Goal: Task Accomplishment & Management: Manage account settings

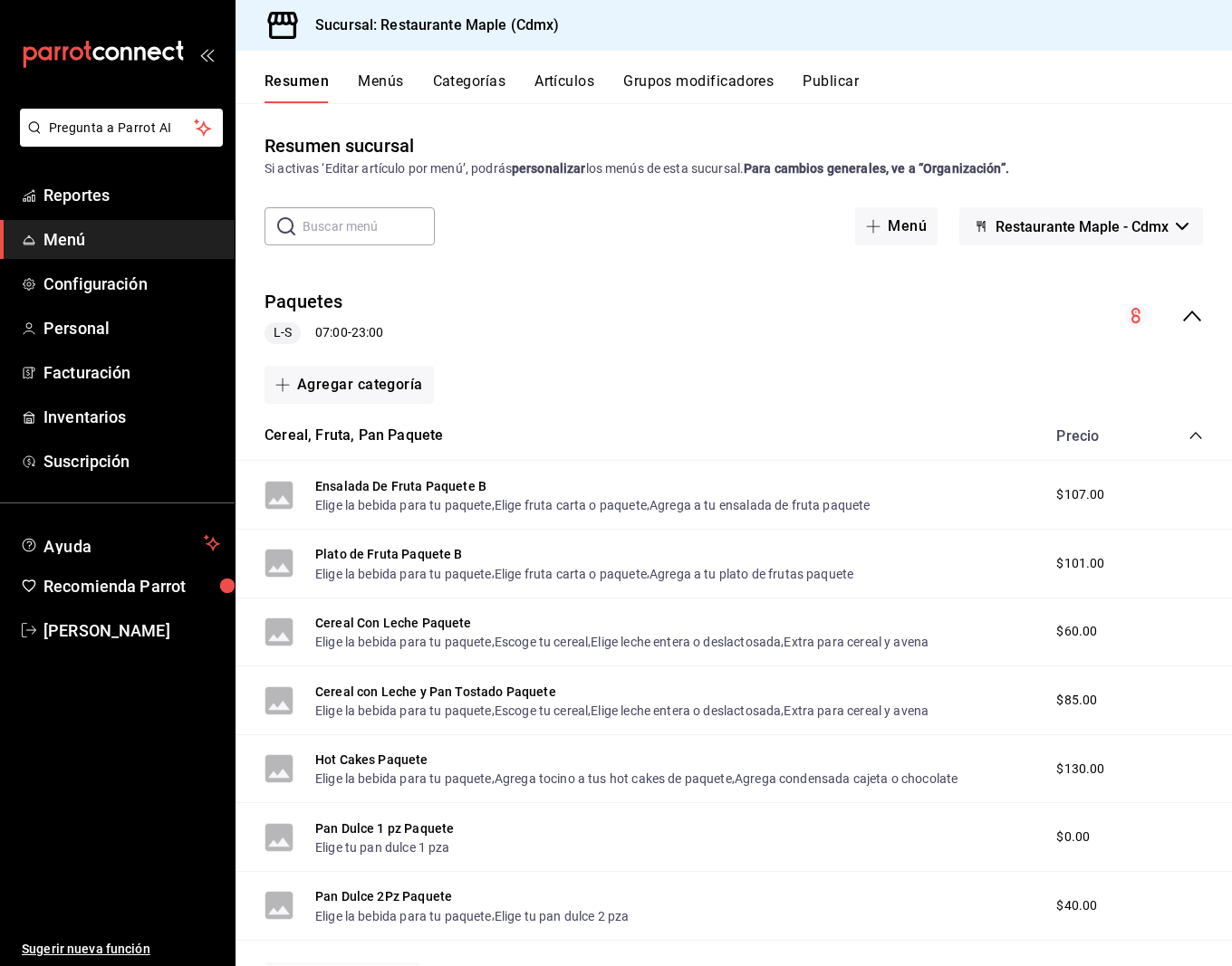
click at [585, 70] on div "Resumen Menús Categorías Artículos Grupos modificadores Publicar" at bounding box center [733, 78] width 996 height 53
click at [569, 78] on button "Artículos" at bounding box center [563, 87] width 60 height 30
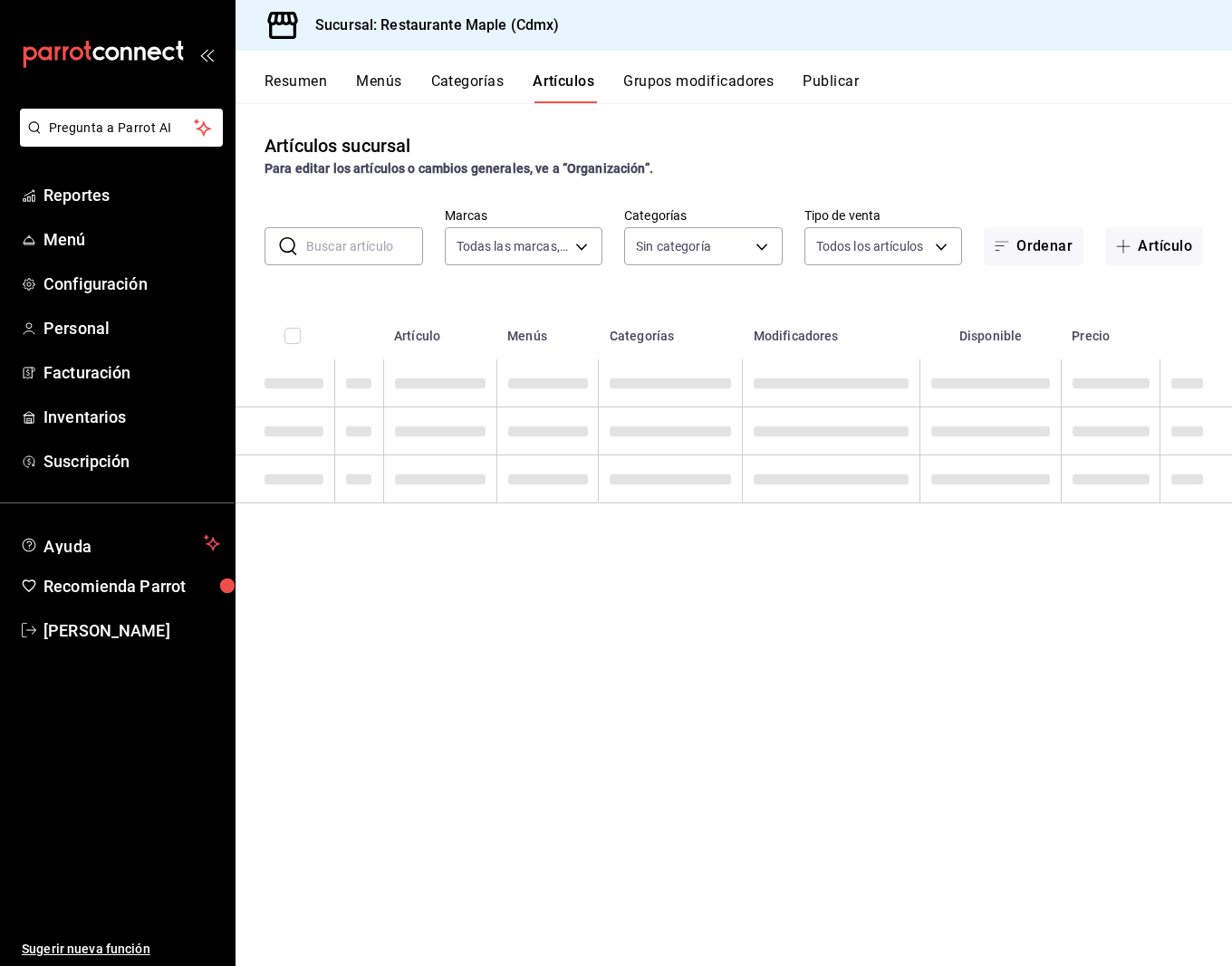
type input "9367c8d0-d5bf-442c-b6f8-a503c691c07e"
click at [384, 239] on input "text" at bounding box center [364, 245] width 117 height 36
type input "6eac6812-aa63-4034-bc7d-6b15ea469221,4e41f967-64c3-4824-b710-a5a4e80a5f0c,cd1bb…"
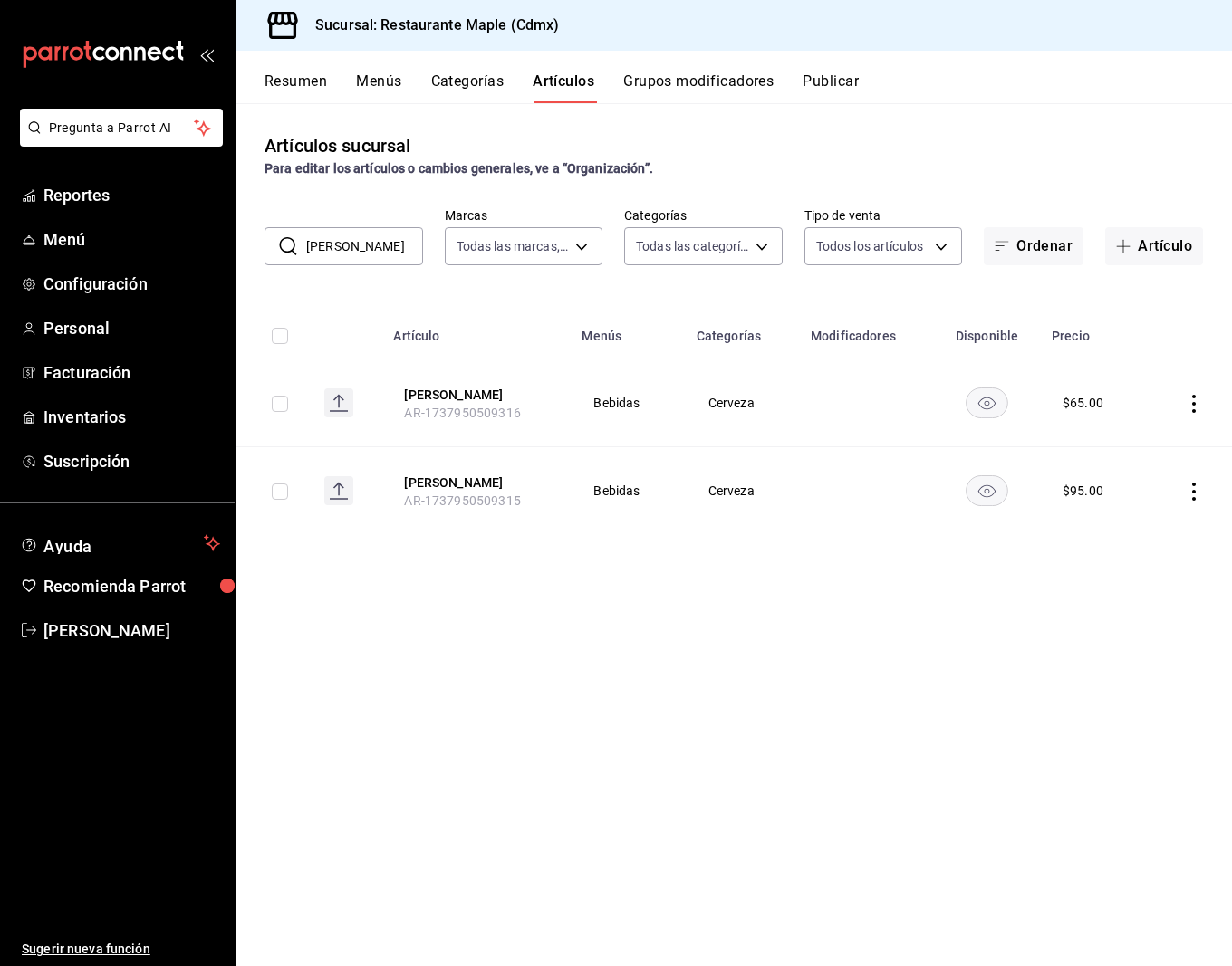
click at [361, 239] on input "[PERSON_NAME]" at bounding box center [364, 245] width 117 height 36
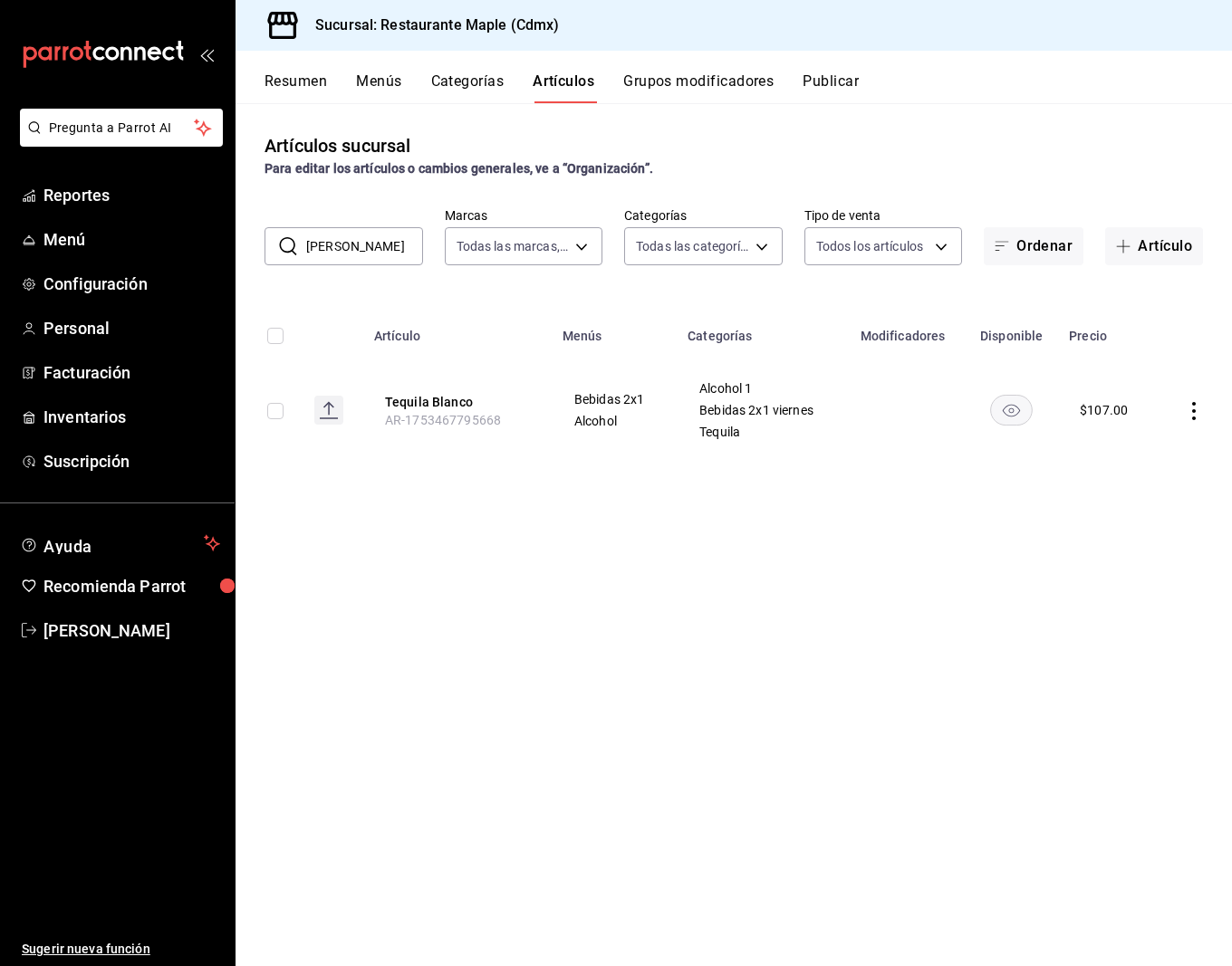
click at [343, 258] on input "[PERSON_NAME]" at bounding box center [364, 245] width 117 height 36
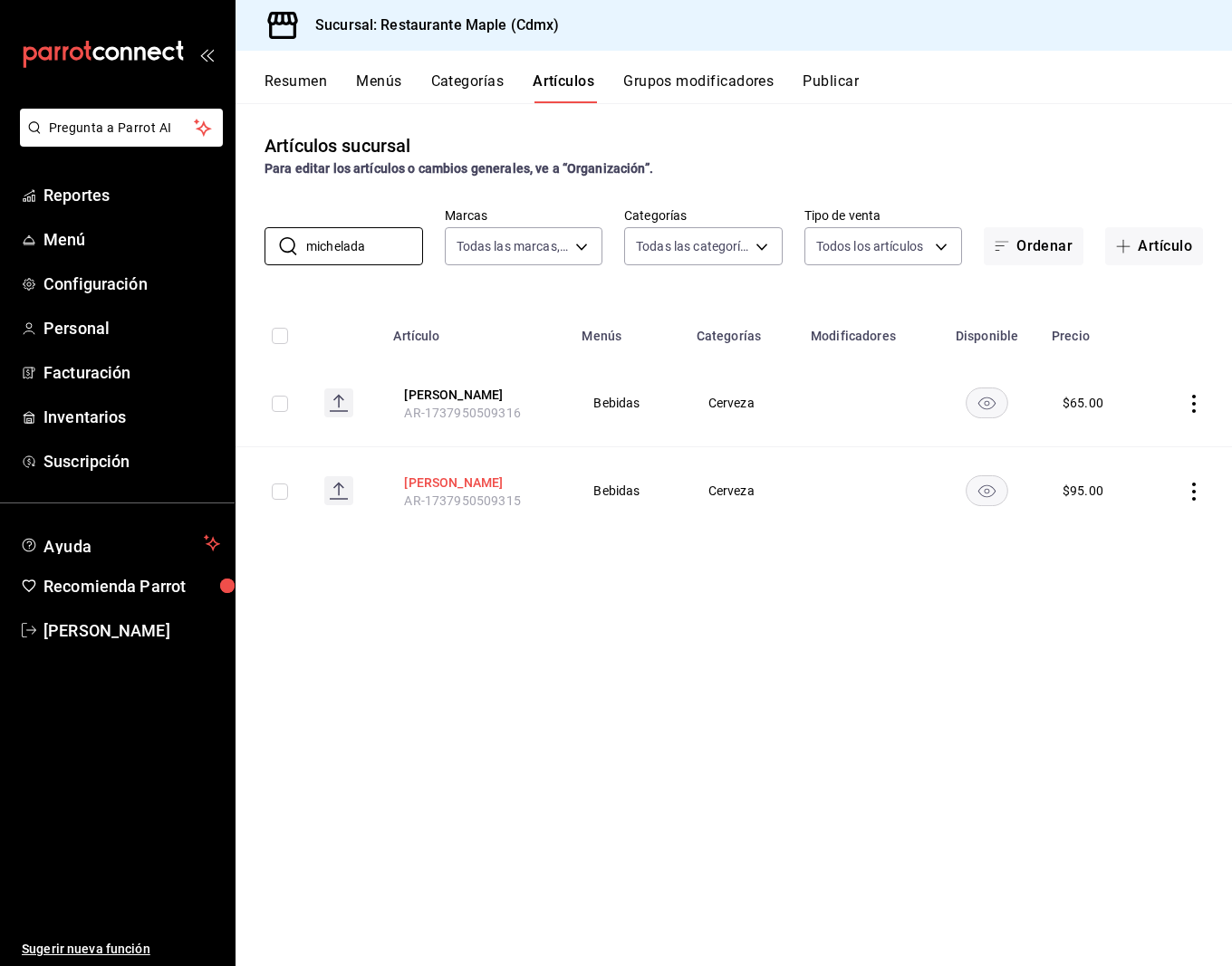
type input "michelada"
click at [486, 477] on button "[PERSON_NAME]" at bounding box center [476, 482] width 145 height 18
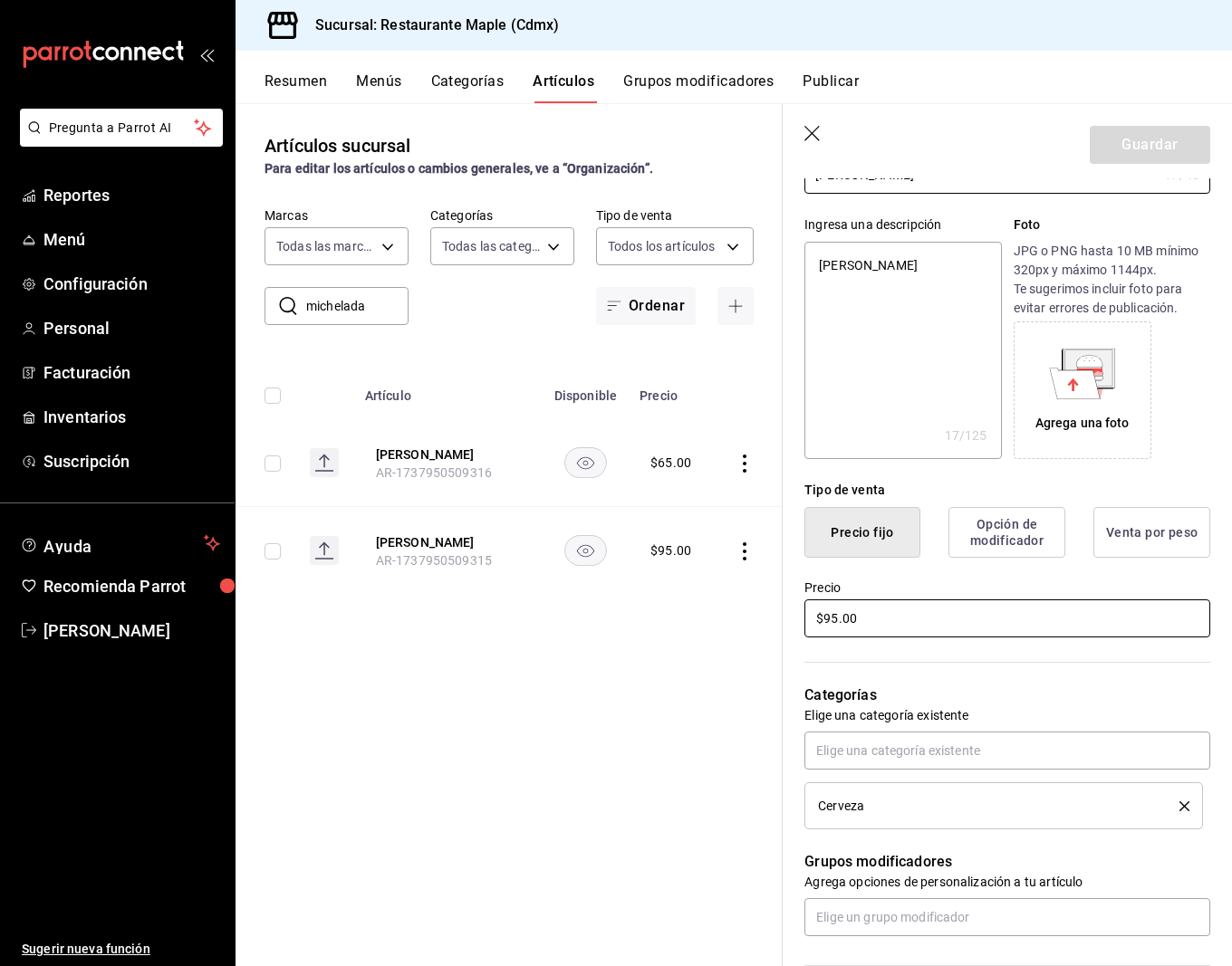
scroll to position [283, 0]
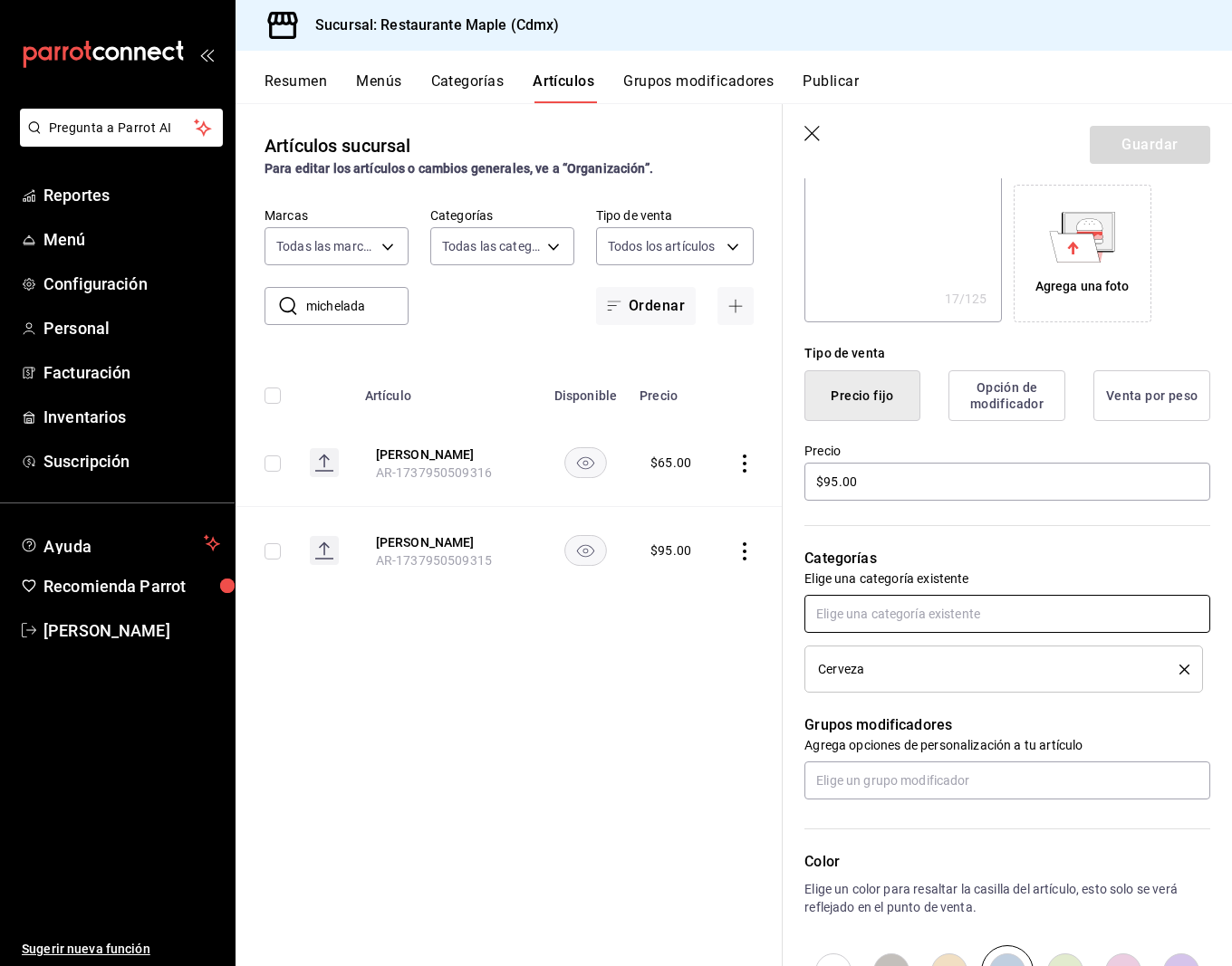
click at [866, 606] on input "text" at bounding box center [1006, 614] width 405 height 38
type input "2x1"
click at [887, 659] on li "Bebidas 2x1 viernes" at bounding box center [1006, 654] width 405 height 29
type textarea "x"
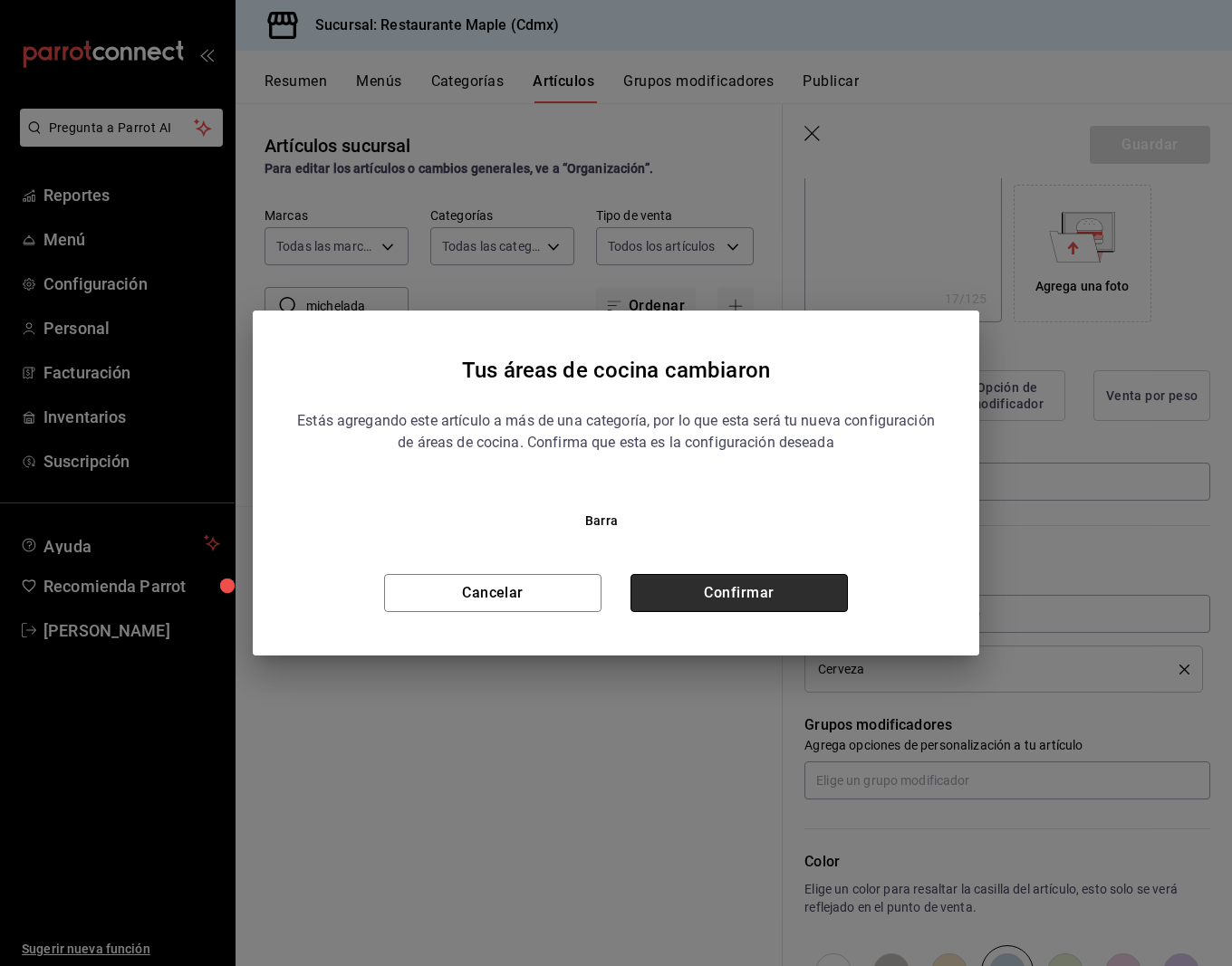
click at [751, 575] on button "Confirmar" at bounding box center [738, 593] width 217 height 38
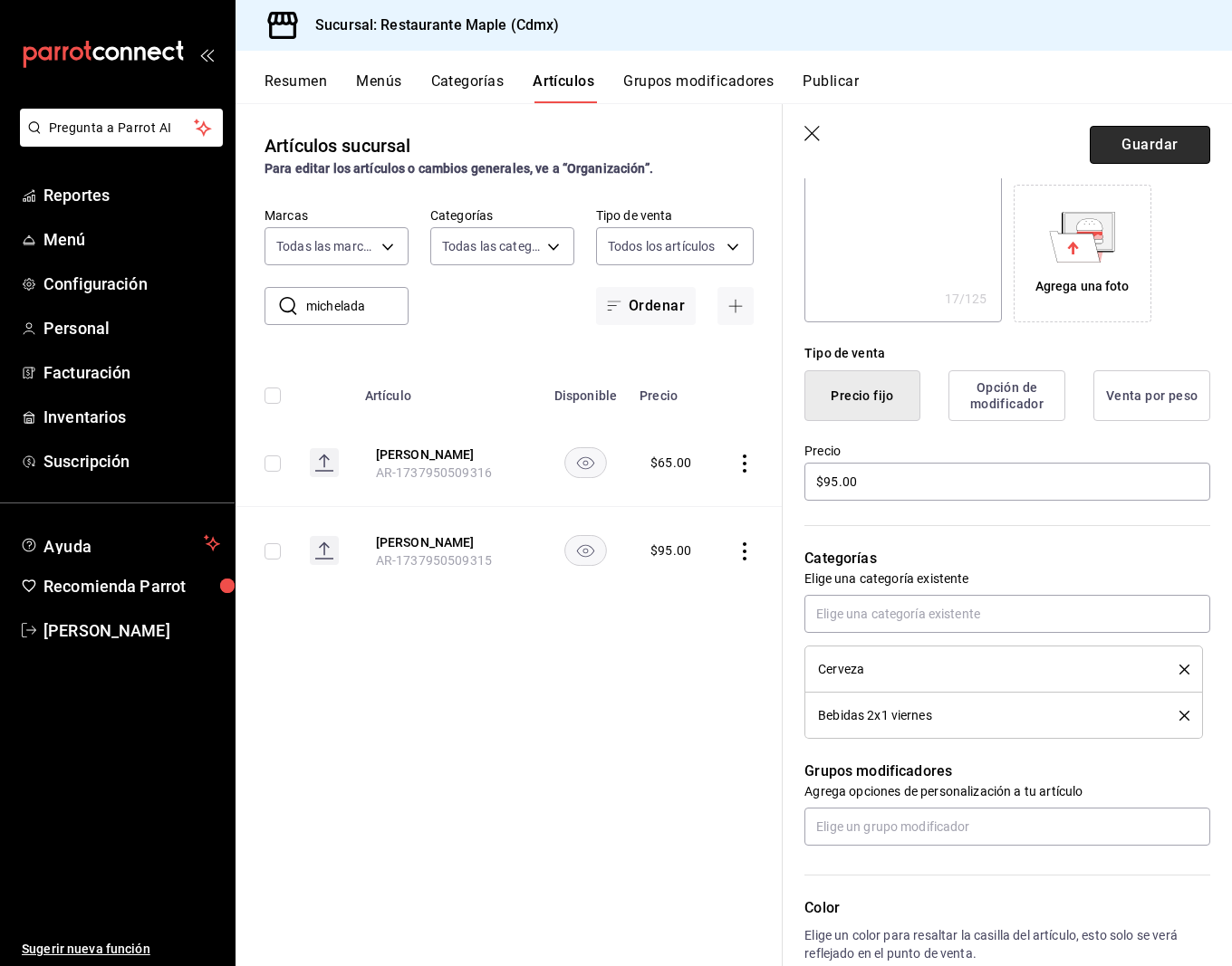
click at [1125, 147] on button "Guardar" at bounding box center [1150, 144] width 121 height 38
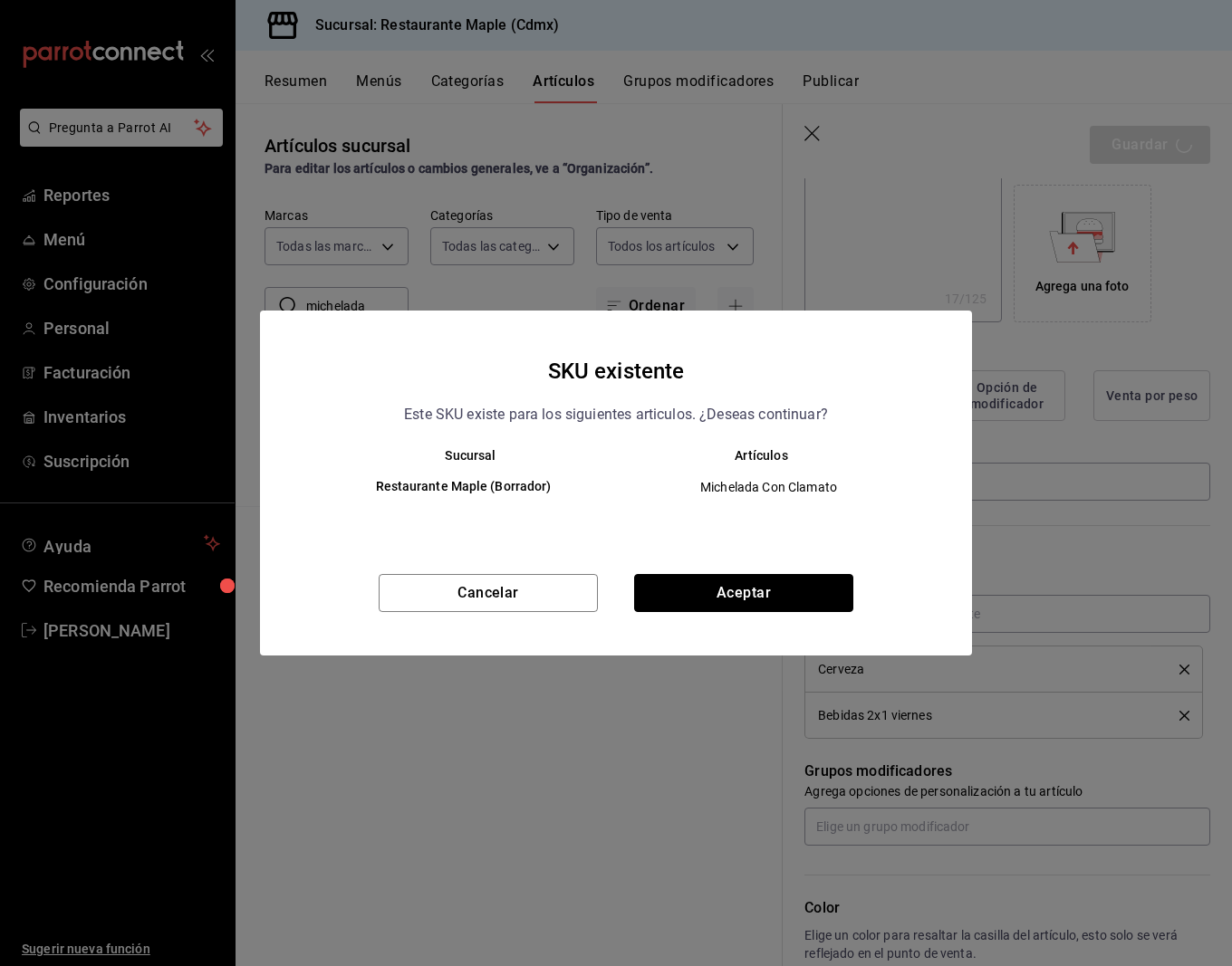
click at [702, 582] on button "Aceptar" at bounding box center [743, 593] width 219 height 38
type textarea "x"
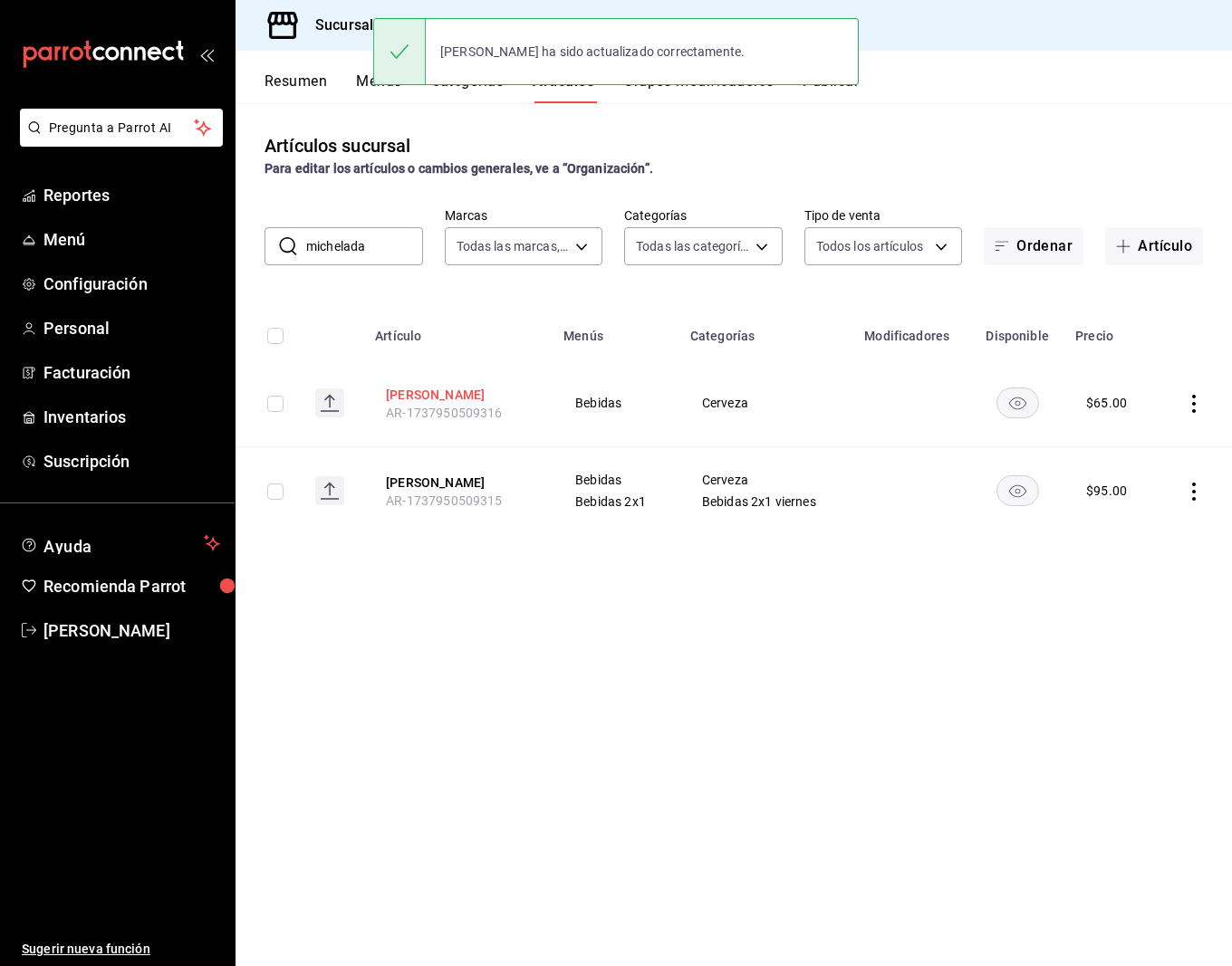
click at [455, 392] on button "[PERSON_NAME]" at bounding box center [458, 395] width 145 height 18
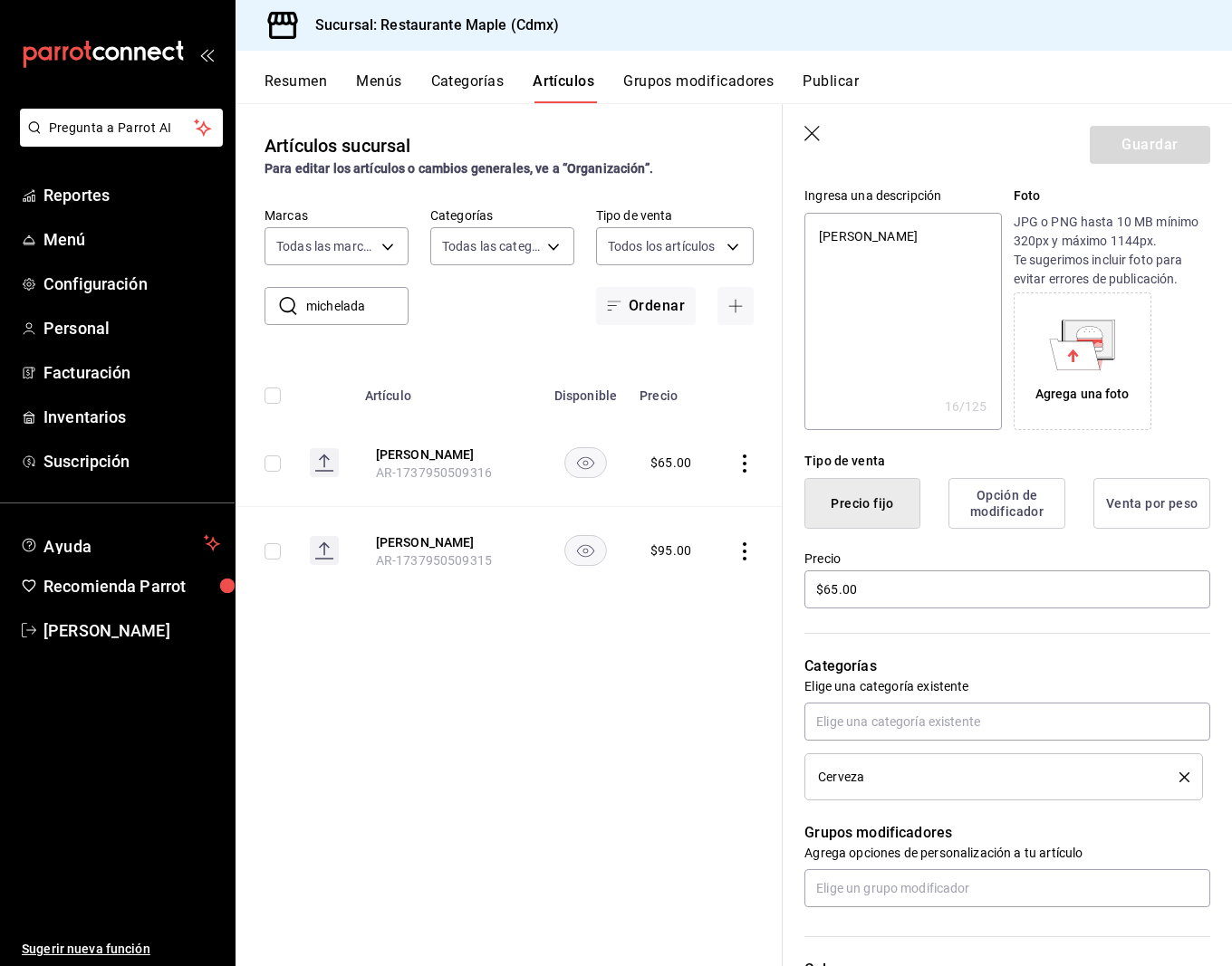
scroll to position [190, 0]
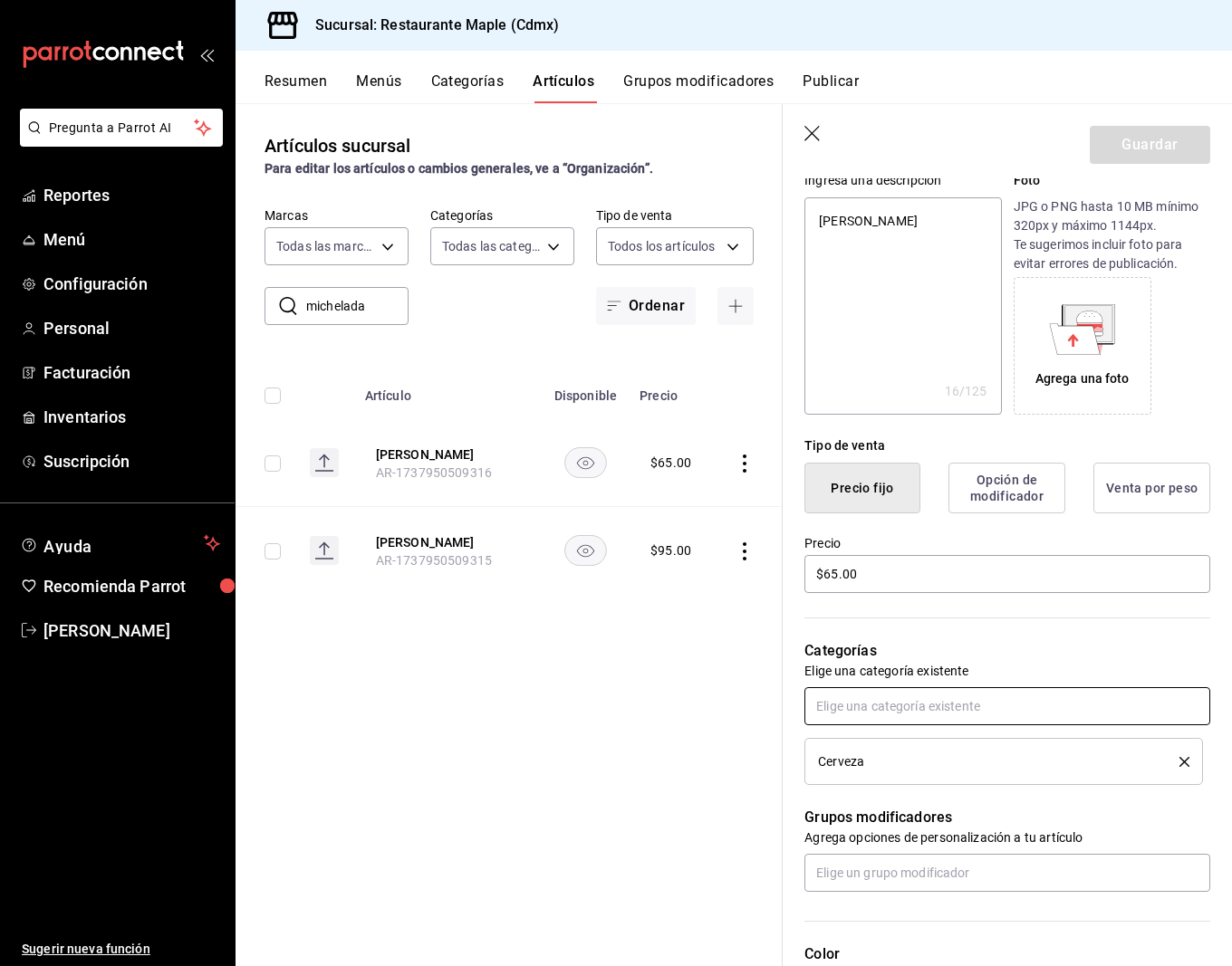
click at [905, 703] on input "text" at bounding box center [1006, 706] width 405 height 38
type input "2x1"
click at [926, 740] on li "Bebidas 2x1 viernes" at bounding box center [1006, 747] width 405 height 29
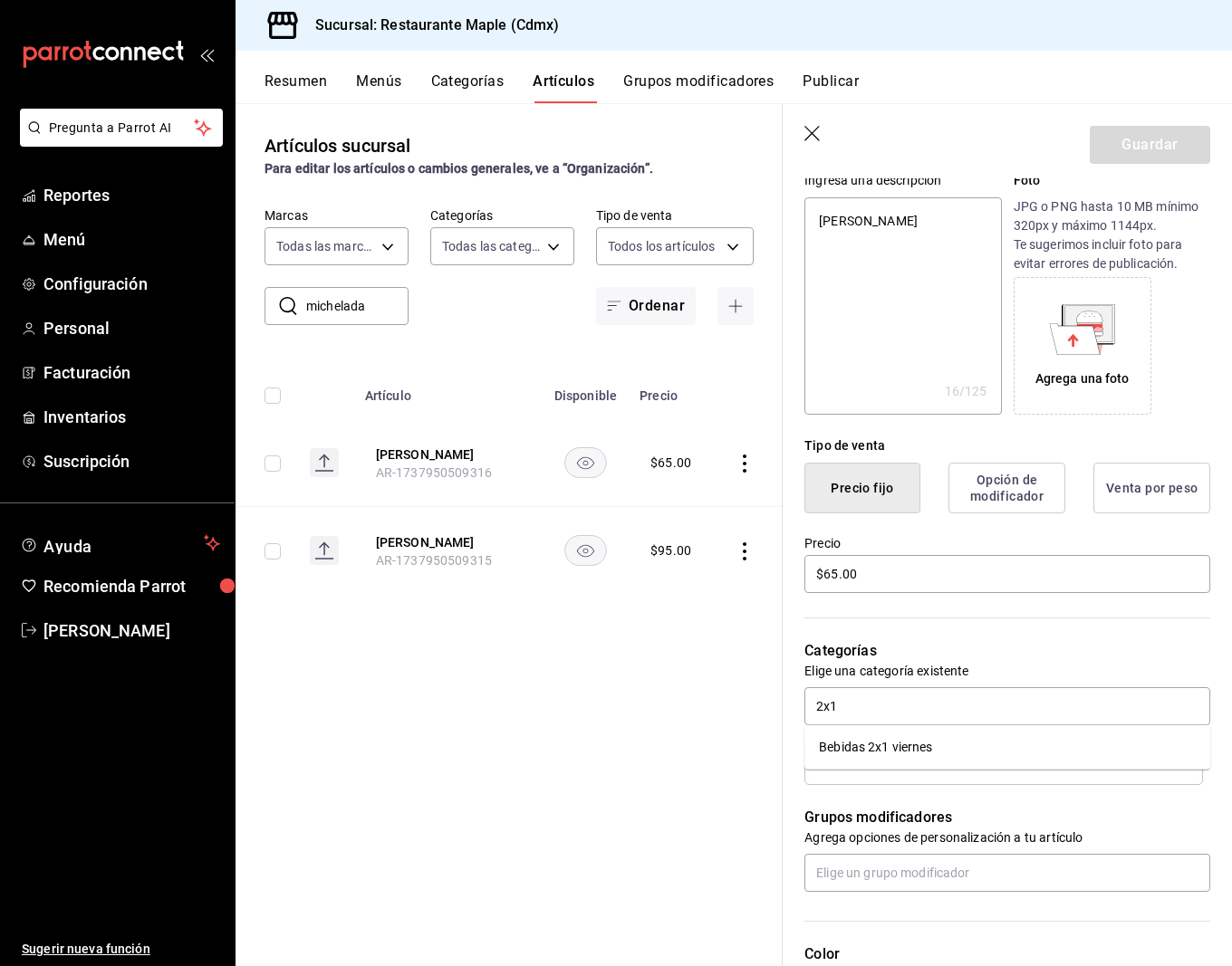
type textarea "x"
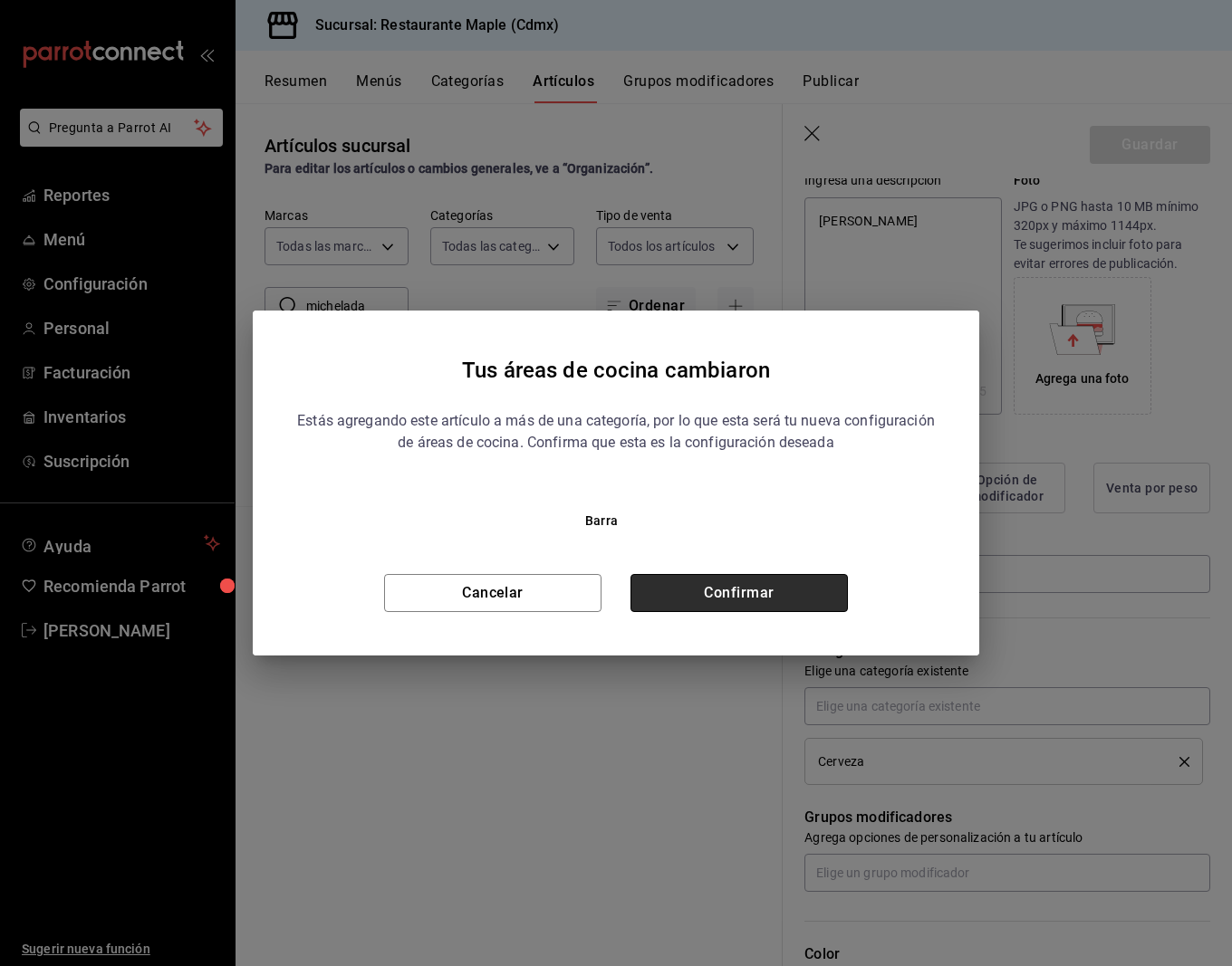
click at [725, 578] on button "Confirmar" at bounding box center [738, 593] width 217 height 38
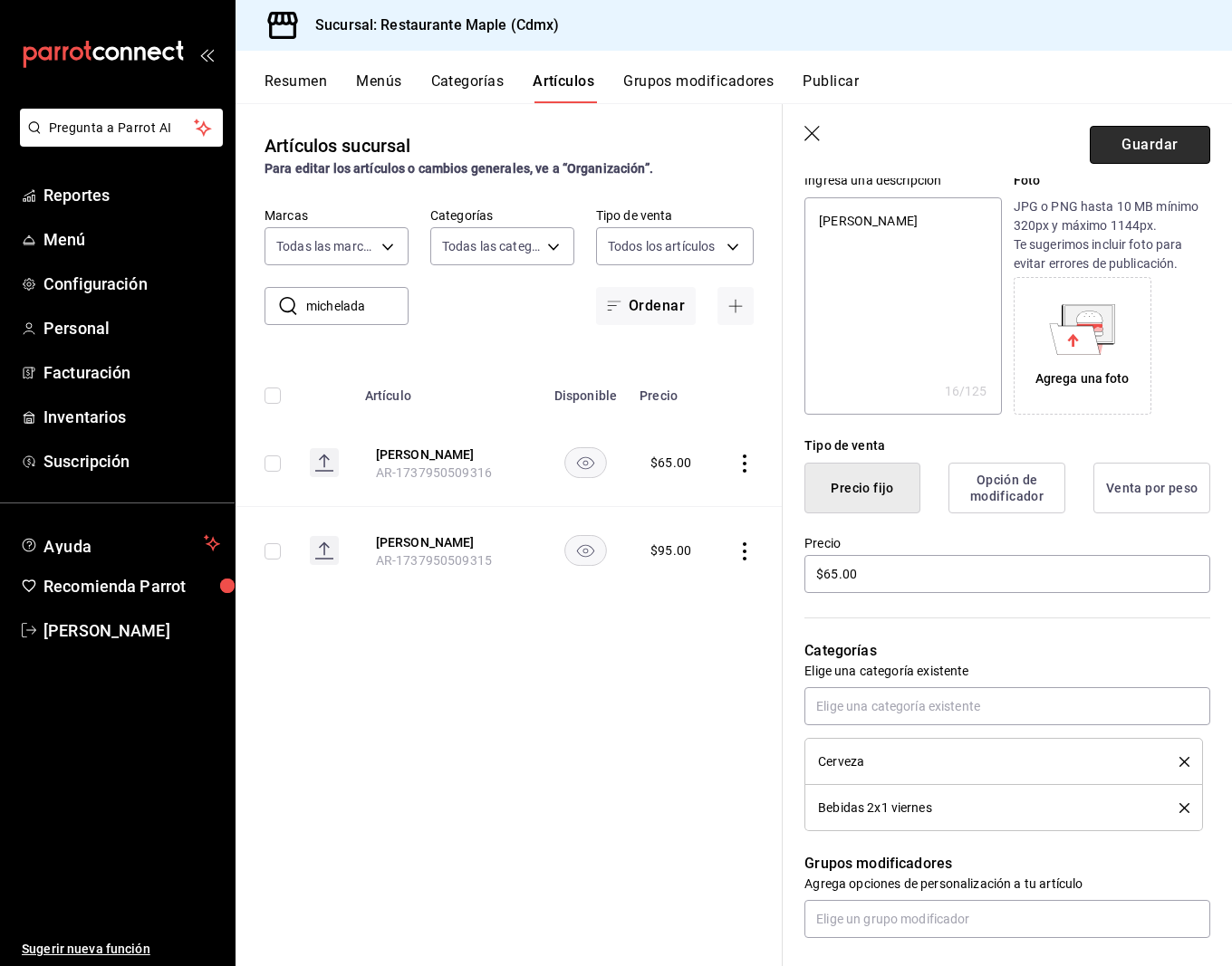
click at [1177, 156] on button "Guardar" at bounding box center [1150, 144] width 121 height 38
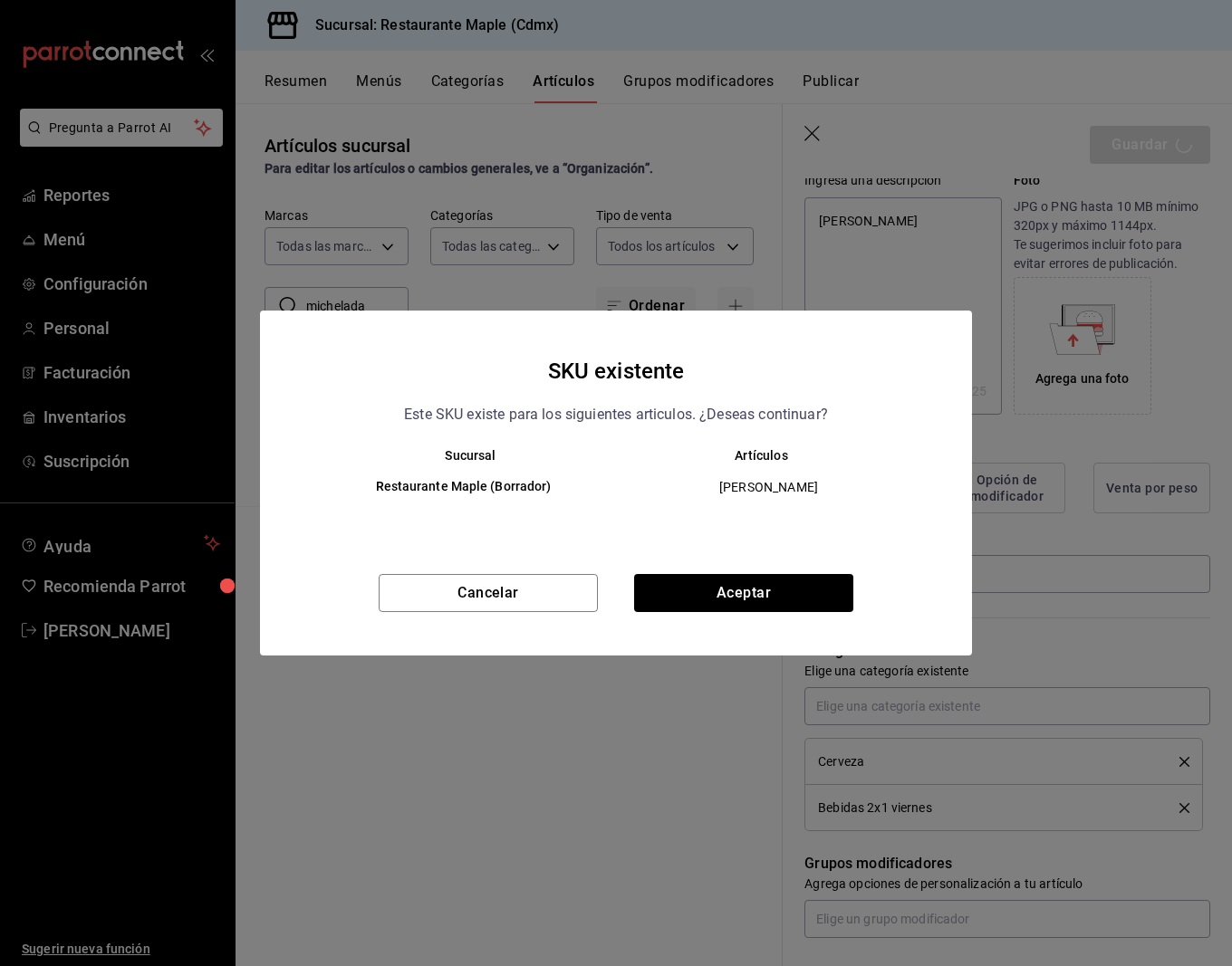
click at [774, 617] on div "Cancelar Aceptar" at bounding box center [616, 615] width 712 height 81
click at [774, 602] on button "Aceptar" at bounding box center [743, 593] width 219 height 38
type textarea "x"
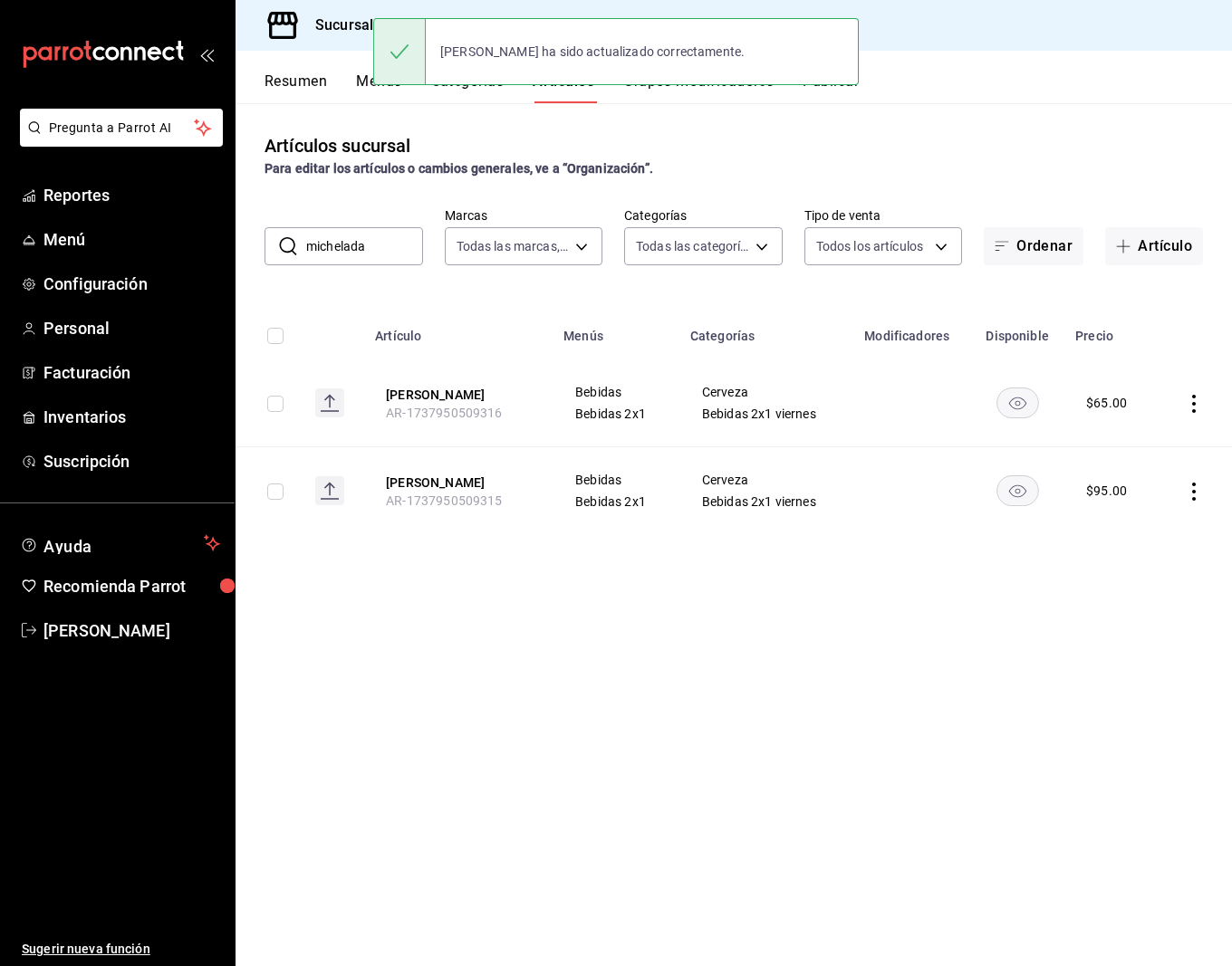
click at [341, 248] on input "michelada" at bounding box center [364, 245] width 117 height 36
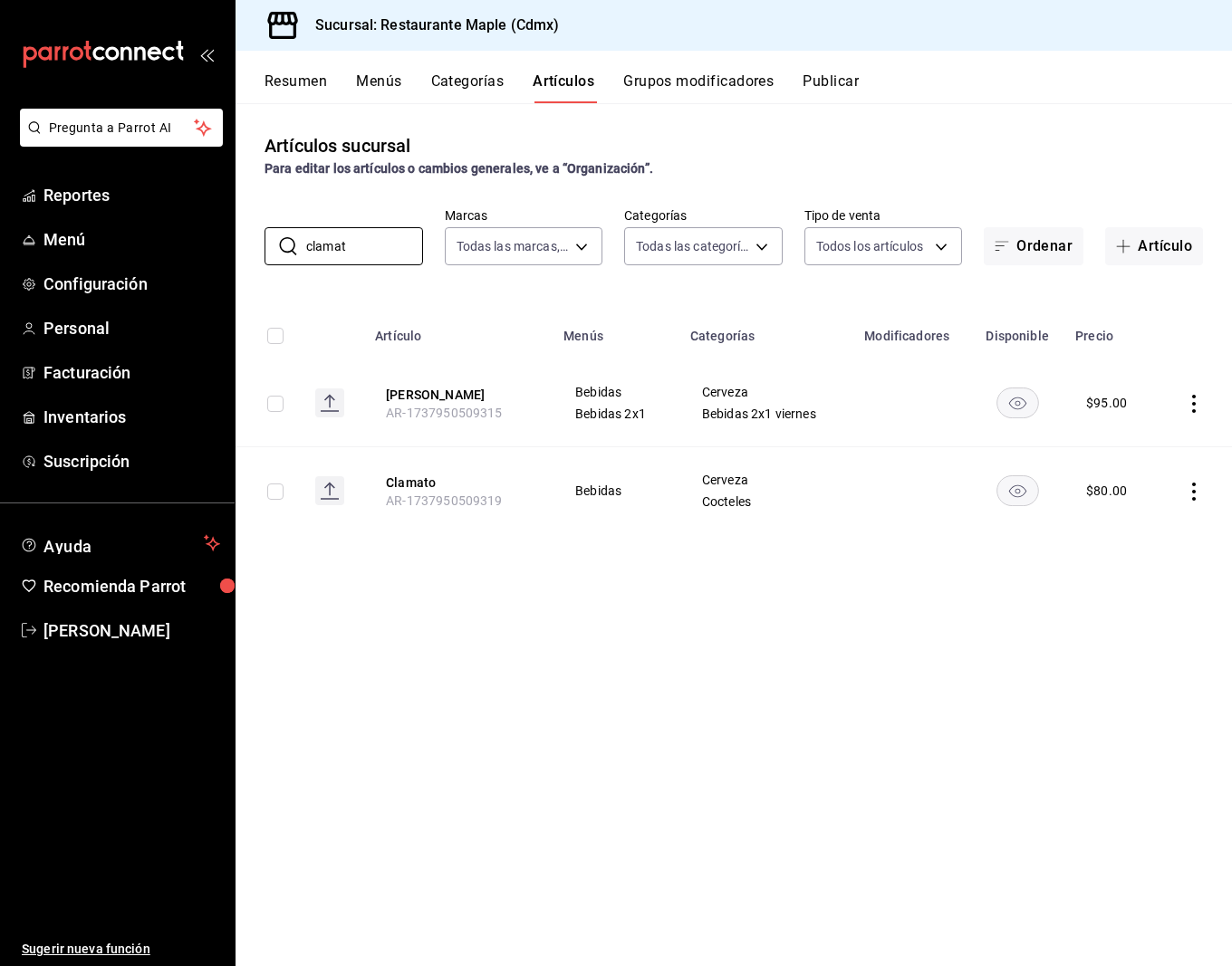
type input "clamat"
click at [533, 622] on div "Artículos sucursal Para editar los artículos o cambios generales, ve a “Organiz…" at bounding box center [733, 534] width 996 height 862
click at [808, 92] on button "Publicar" at bounding box center [830, 87] width 56 height 30
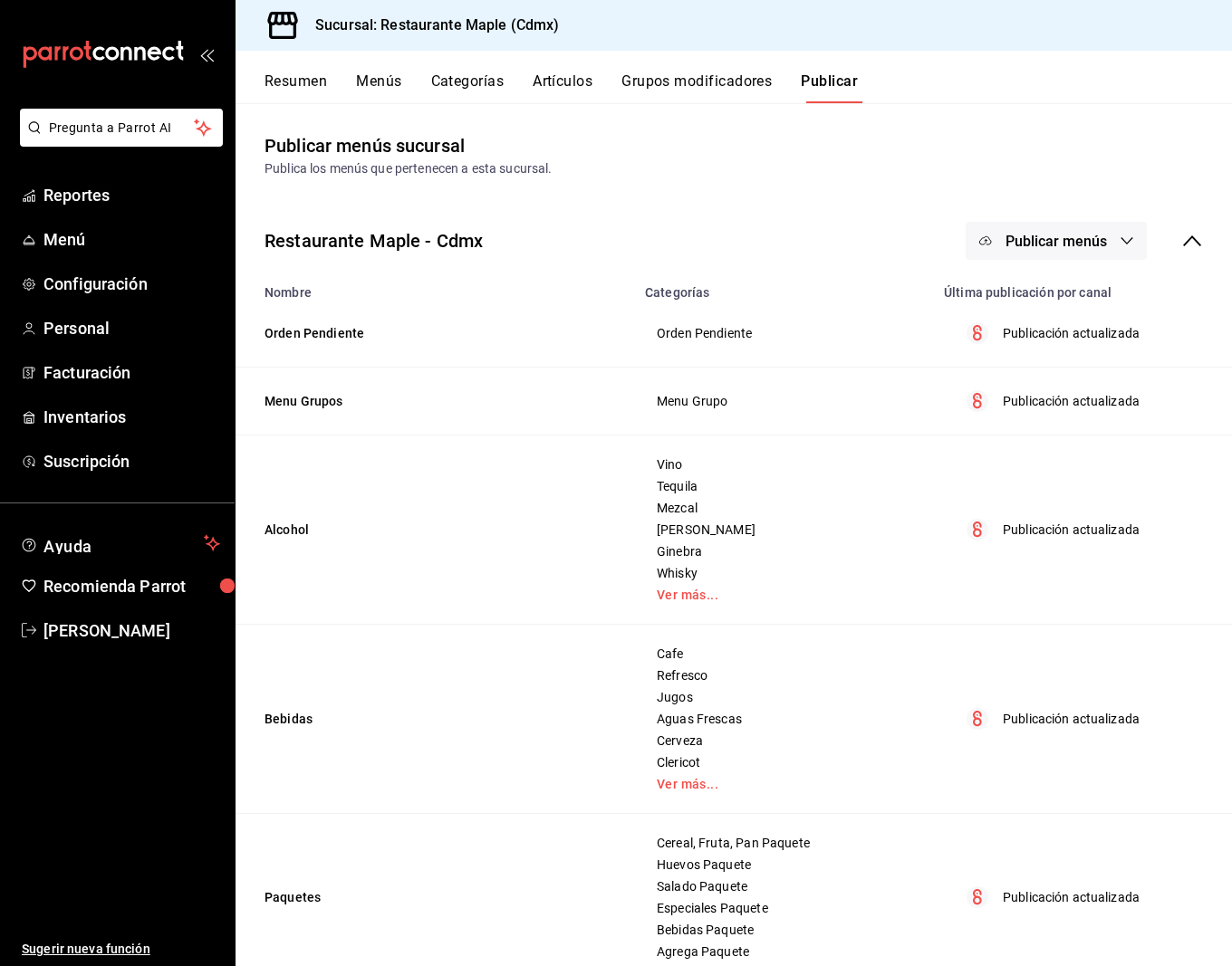
click at [1066, 235] on span "Publicar menús" at bounding box center [1055, 242] width 101 height 18
click at [1062, 295] on span "Punto de venta" at bounding box center [1082, 299] width 87 height 19
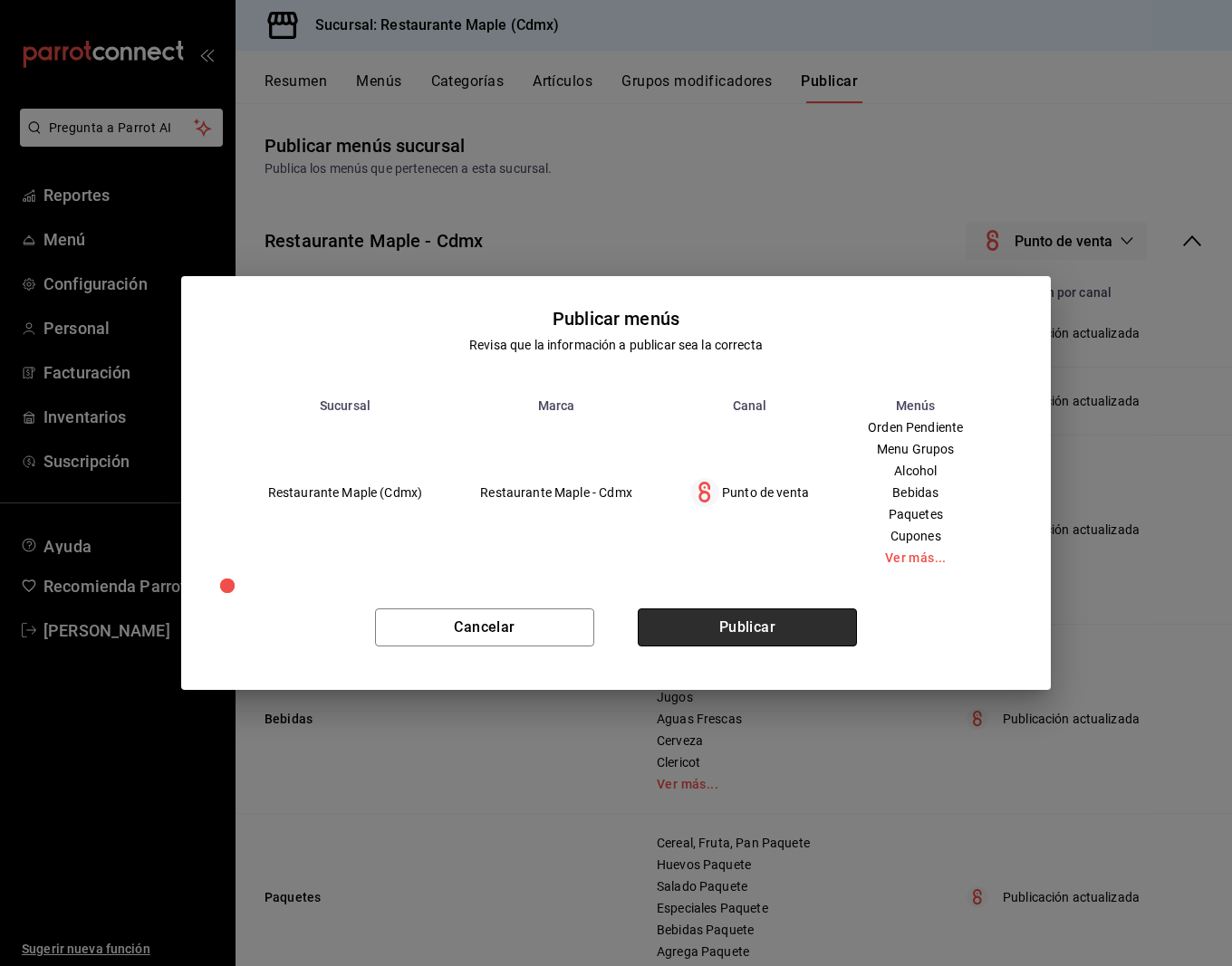
click at [792, 629] on button "Publicar" at bounding box center [746, 627] width 219 height 38
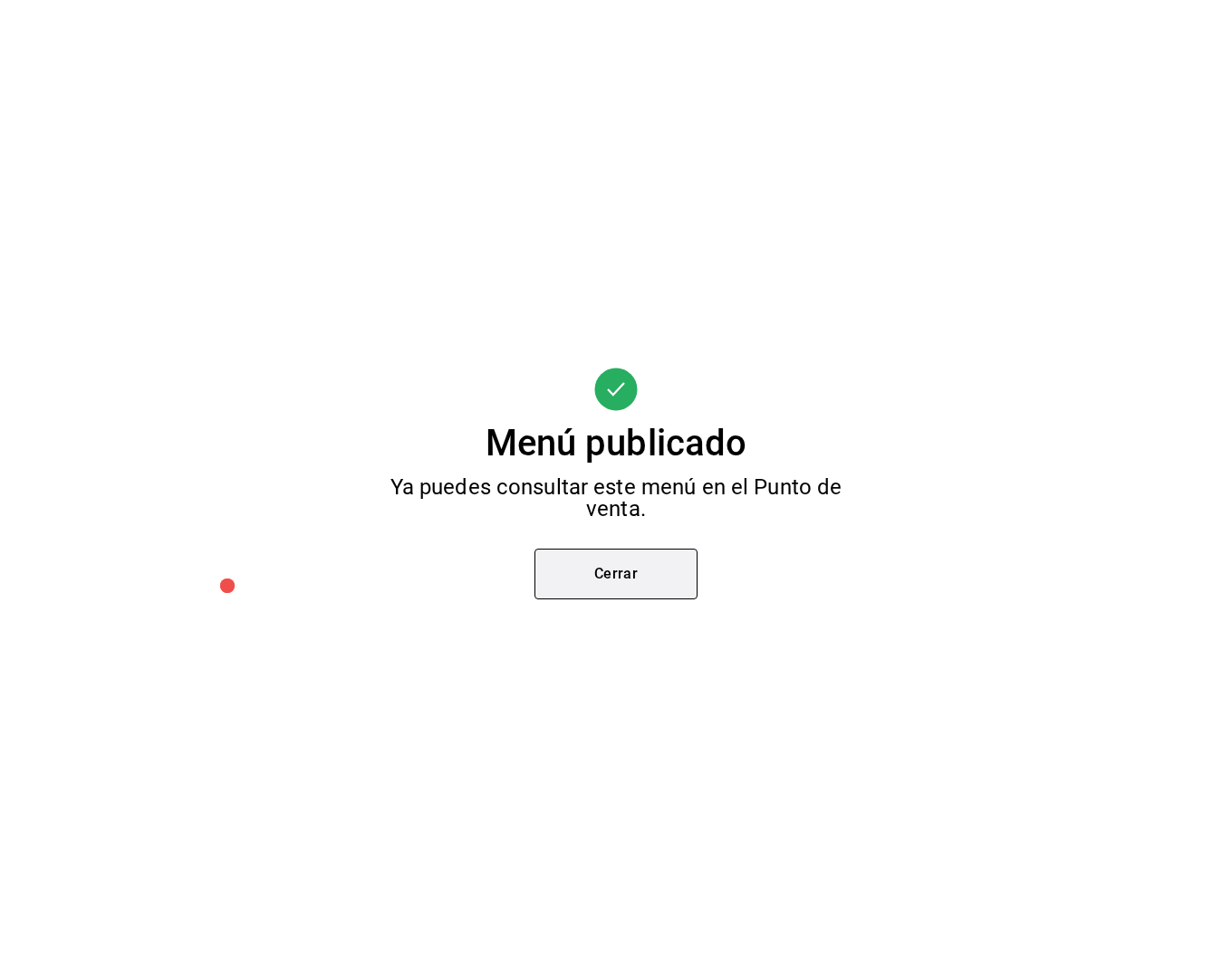
click at [614, 589] on button "Cerrar" at bounding box center [616, 574] width 163 height 51
